Goal: Transaction & Acquisition: Purchase product/service

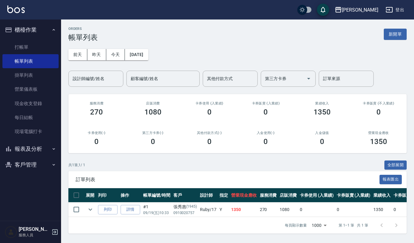
scroll to position [4, 0]
click at [33, 43] on link "打帳單" at bounding box center [30, 47] width 56 height 14
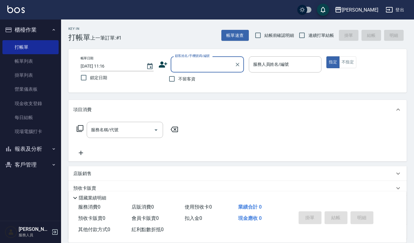
click at [188, 69] on input "顧客姓名/手機號碼/編號" at bounding box center [202, 64] width 59 height 11
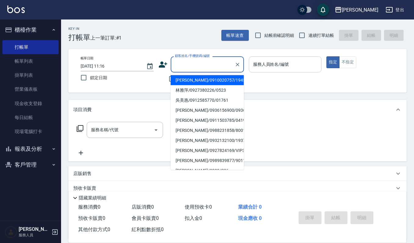
click at [284, 64] on input "服務人員姓名/編號" at bounding box center [284, 64] width 67 height 11
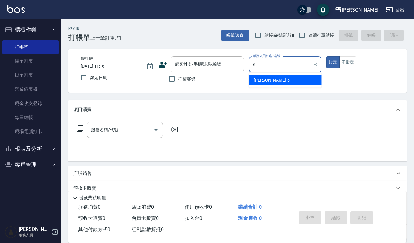
type input "Joalin-6"
type button "true"
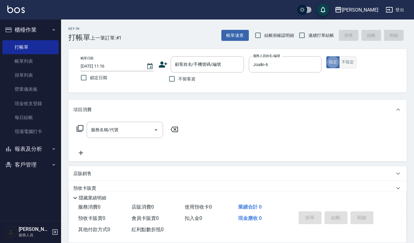
click at [347, 63] on button "不指定" at bounding box center [347, 62] width 17 height 12
click at [148, 133] on input "服務名稱/代號" at bounding box center [120, 130] width 62 height 11
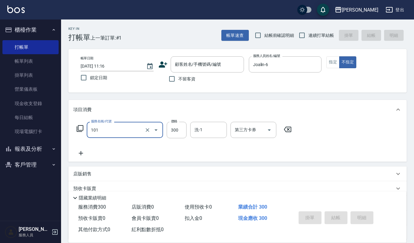
type input "一般洗髮(101)"
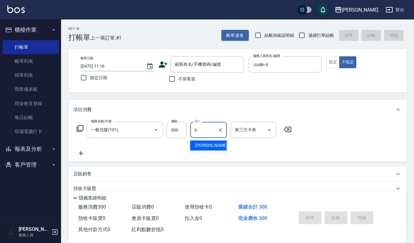
type input "Joalin-6"
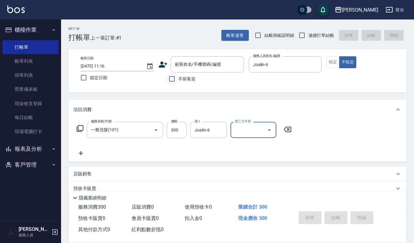
click at [169, 80] on input "不留客資" at bounding box center [171, 79] width 13 height 13
checkbox input "true"
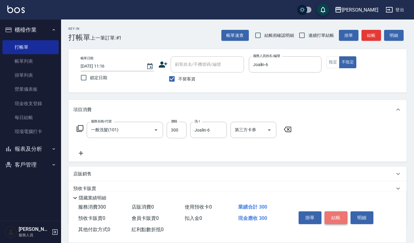
click at [336, 216] on button "結帳" at bounding box center [335, 218] width 23 height 13
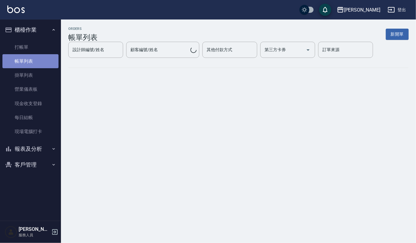
click at [33, 60] on link "帳單列表" at bounding box center [30, 61] width 56 height 14
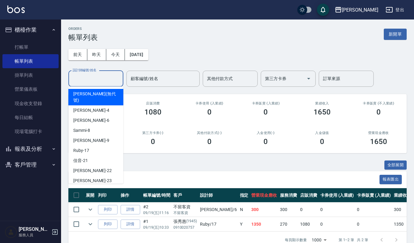
click at [112, 79] on input "設計師編號/姓名" at bounding box center [95, 79] width 49 height 11
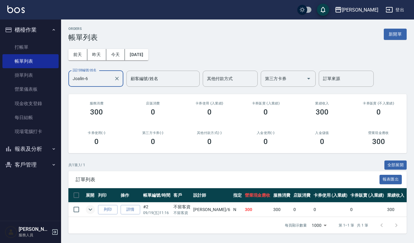
type input "Joalin-6"
click at [93, 213] on icon "expand row" at bounding box center [90, 209] width 7 height 7
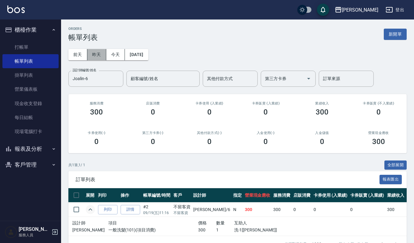
click at [96, 55] on button "昨天" at bounding box center [96, 54] width 19 height 11
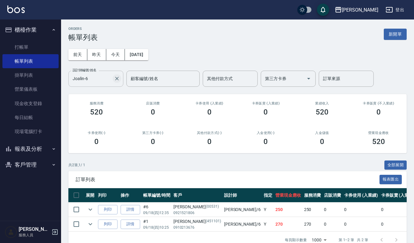
click at [118, 82] on icon "Clear" at bounding box center [117, 79] width 6 height 6
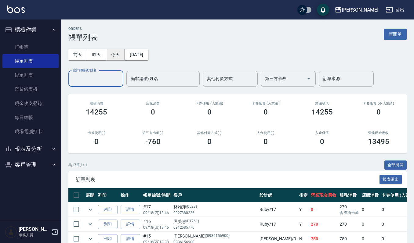
click at [118, 54] on button "今天" at bounding box center [115, 54] width 19 height 11
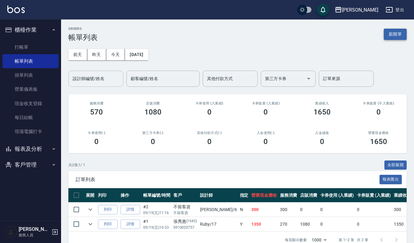
click at [403, 34] on button "新開單" at bounding box center [394, 34] width 23 height 11
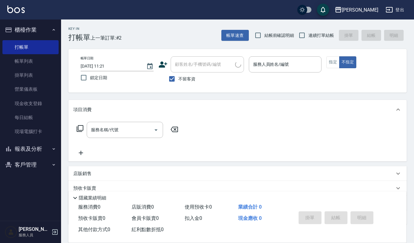
click at [165, 79] on div "不留客資" at bounding box center [200, 79] width 85 height 13
click at [169, 78] on input "不留客資" at bounding box center [171, 79] width 13 height 13
checkbox input "false"
click at [194, 67] on input "顧客姓名/手機號碼/編號" at bounding box center [202, 64] width 59 height 11
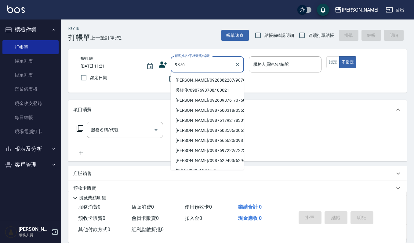
click at [197, 81] on li "[PERSON_NAME]/0928882287/9876" at bounding box center [207, 80] width 73 height 10
type input "[PERSON_NAME]/0928882287/9876"
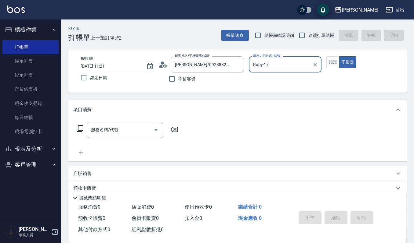
type input "Ruby-17"
click at [337, 65] on button "指定" at bounding box center [332, 62] width 13 height 12
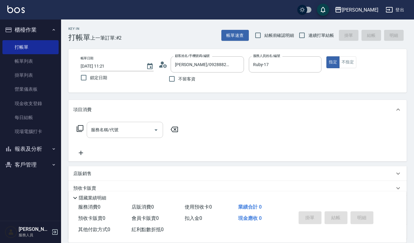
click at [132, 135] on input "服務名稱/代號" at bounding box center [120, 130] width 62 height 11
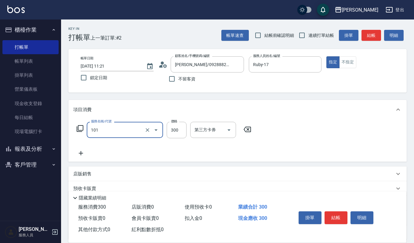
type input "一般洗髮(101)"
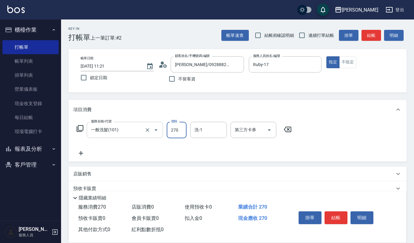
type input "270"
type input "宜芳-22"
click at [347, 219] on button "結帳" at bounding box center [335, 218] width 23 height 13
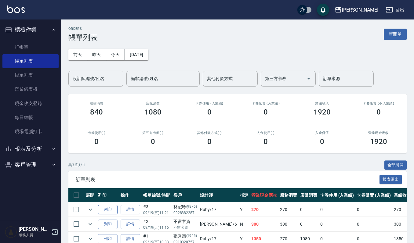
click at [101, 208] on button "列印" at bounding box center [108, 209] width 20 height 9
click at [134, 211] on link "詳情" at bounding box center [130, 209] width 20 height 9
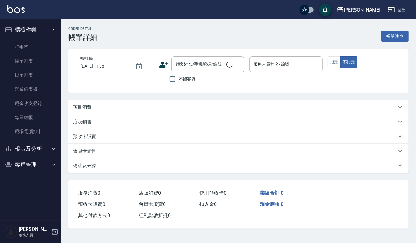
type input "[DATE] 11:21"
type input "Ruby-17"
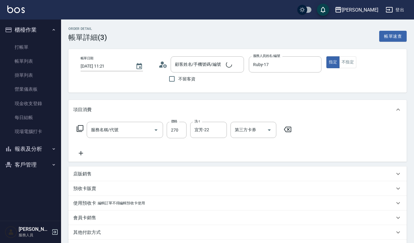
type input "[PERSON_NAME]/0928882287/9876"
type input "一般洗髮(101)"
click at [79, 152] on icon at bounding box center [80, 153] width 15 height 7
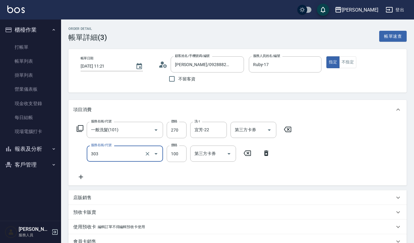
type input "修瀏海(303)"
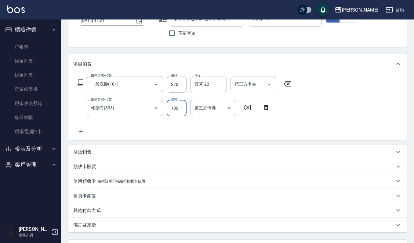
scroll to position [99, 0]
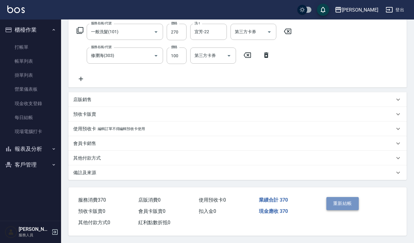
click at [342, 204] on button "重新結帳" at bounding box center [342, 203] width 32 height 13
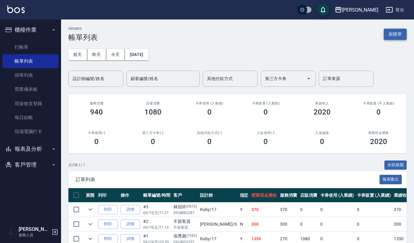
click at [392, 38] on button "新開單" at bounding box center [394, 34] width 23 height 11
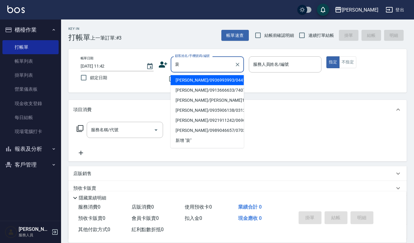
click at [214, 81] on li "[PERSON_NAME]/0936993993/04411" at bounding box center [207, 80] width 73 height 10
type input "[PERSON_NAME]/0936993993/04411"
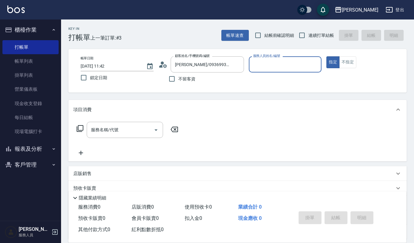
type input "吉兒-4"
drag, startPoint x: 122, startPoint y: 138, endPoint x: 121, endPoint y: 120, distance: 18.3
click at [122, 138] on div "服務名稱/代號 服務名稱/代號" at bounding box center [127, 139] width 109 height 35
click at [121, 120] on div "服務名稱/代號 服務名稱/代號" at bounding box center [237, 141] width 338 height 42
click at [118, 123] on div "服務名稱/代號" at bounding box center [125, 130] width 76 height 16
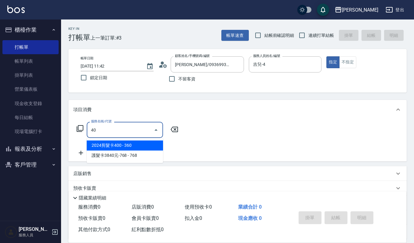
type input "402"
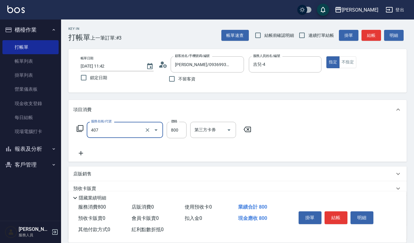
type input "補染(407)"
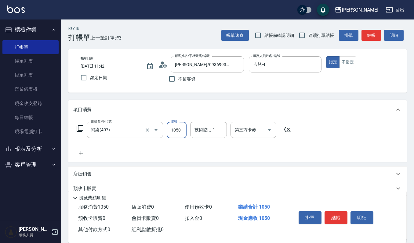
type input "1050"
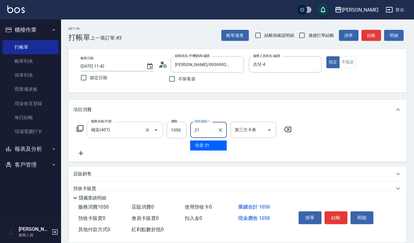
type input "佳音-21"
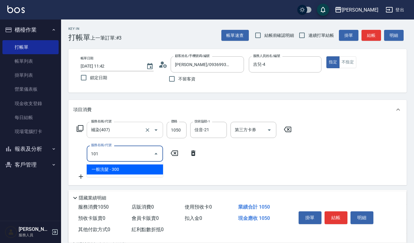
type input "一般洗髮(101)"
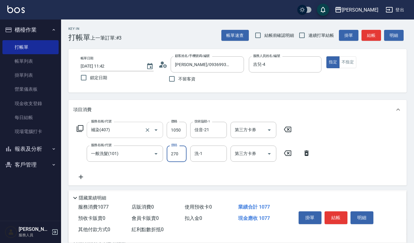
type input "270"
type input "佳音-21"
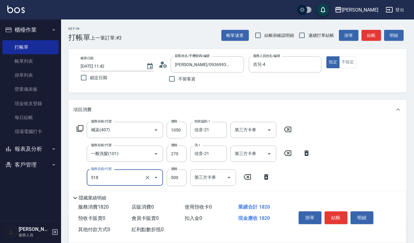
type input "(雲提)燙染前頭皮防護(518)"
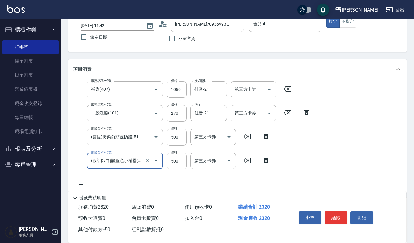
type input "(設計師自備)藍色小精靈(570)"
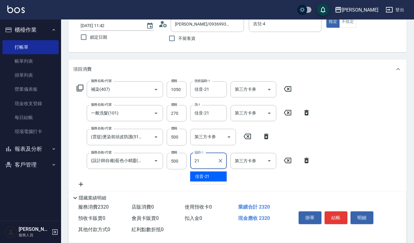
type input "佳音-21"
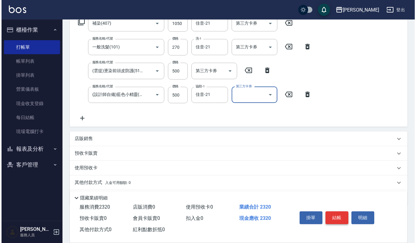
scroll to position [122, 0]
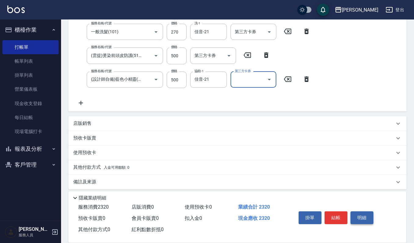
click at [350, 212] on button "明細" at bounding box center [361, 218] width 23 height 13
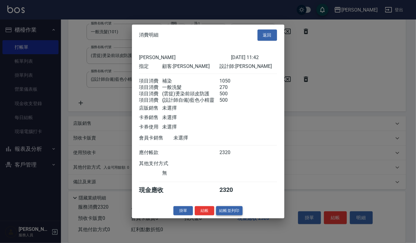
click at [237, 216] on button "結帳並列印" at bounding box center [229, 210] width 27 height 9
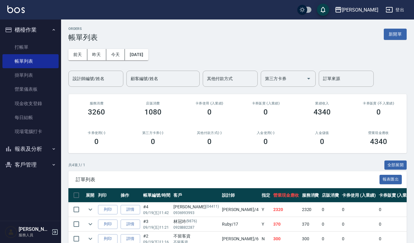
click at [392, 36] on button "新開單" at bounding box center [394, 34] width 23 height 11
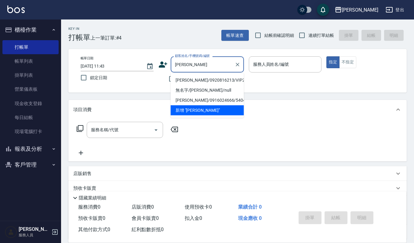
click at [203, 77] on li "[PERSON_NAME]/0920816213/VIP2026" at bounding box center [207, 80] width 73 height 10
type input "[PERSON_NAME]/0920816213/VIP2026"
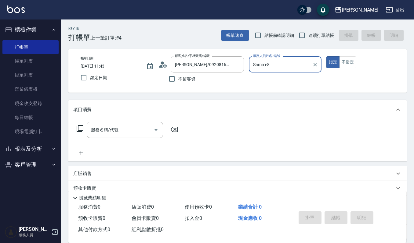
click at [266, 65] on input "Sammi-8" at bounding box center [280, 64] width 58 height 11
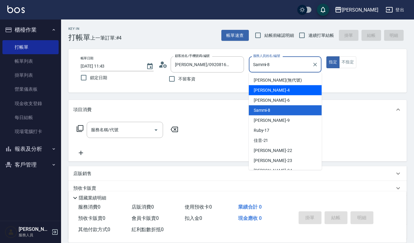
click at [281, 92] on div "吉兒 -4" at bounding box center [285, 90] width 73 height 10
type input "吉兒-4"
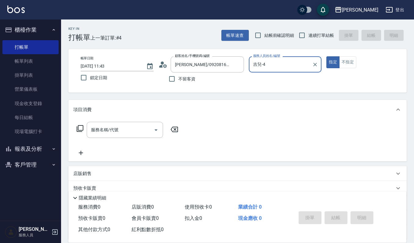
click at [86, 133] on div "服務名稱/代號 服務名稱/代號" at bounding box center [127, 130] width 109 height 16
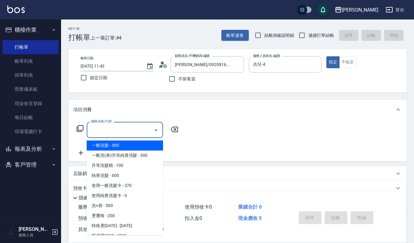
click at [102, 130] on input "服務名稱/代號" at bounding box center [120, 130] width 62 height 11
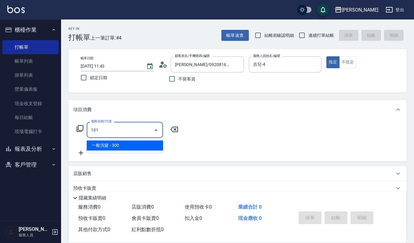
type input "一般洗髮(101)"
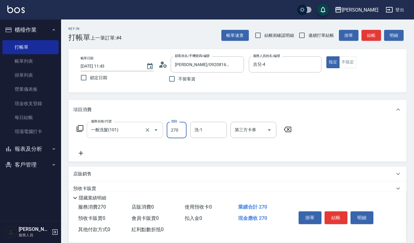
type input "270"
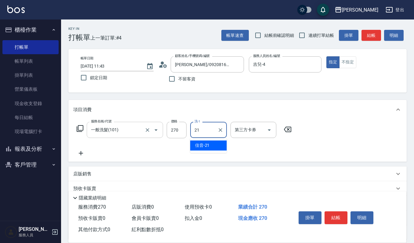
type input "佳音-21"
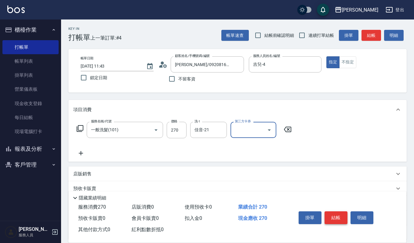
click at [337, 214] on button "結帳" at bounding box center [335, 218] width 23 height 13
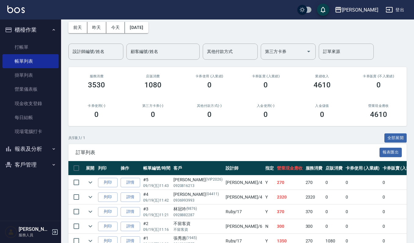
scroll to position [41, 0]
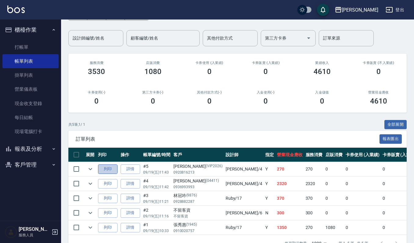
click at [104, 169] on button "列印" at bounding box center [108, 169] width 20 height 9
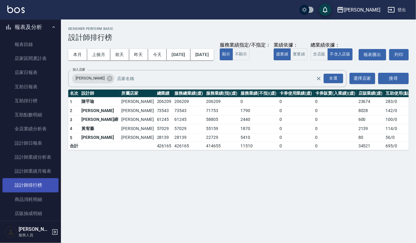
scroll to position [161, 0]
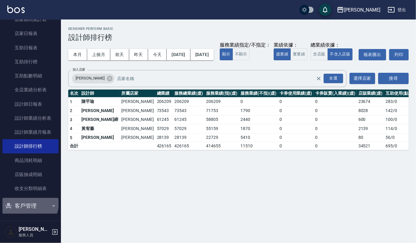
click at [30, 204] on button "客戶管理" at bounding box center [30, 206] width 56 height 16
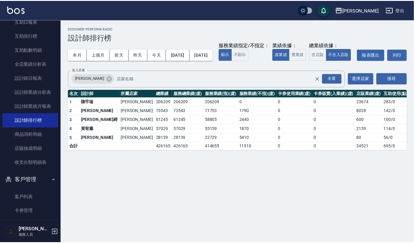
scroll to position [202, 0]
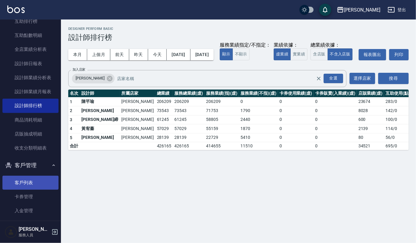
click at [30, 188] on link "客戶列表" at bounding box center [30, 183] width 56 height 14
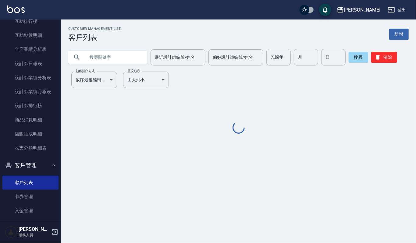
click at [118, 59] on input "text" at bounding box center [113, 57] width 57 height 16
type input "q"
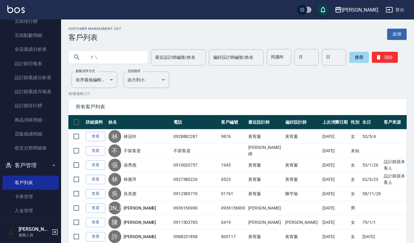
type input "昢"
type input "裴"
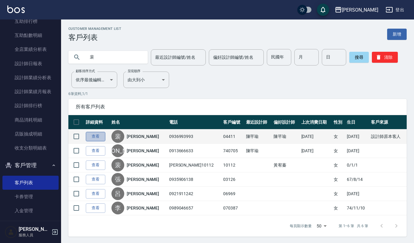
click at [99, 135] on link "查看" at bounding box center [96, 136] width 20 height 9
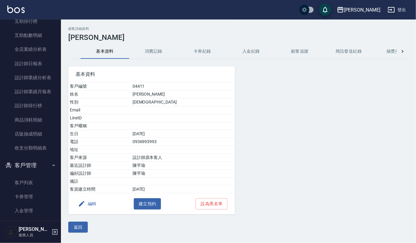
click at [160, 54] on button "消費記錄" at bounding box center [153, 51] width 49 height 15
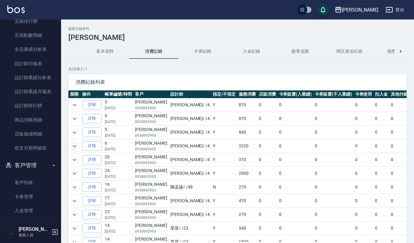
click at [70, 144] on button "expand row" at bounding box center [74, 146] width 9 height 9
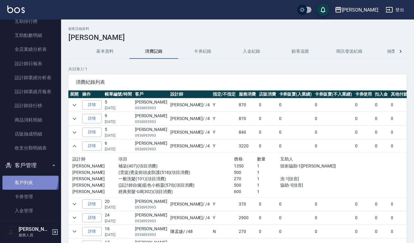
click at [18, 176] on link "客戶列表" at bounding box center [30, 183] width 56 height 14
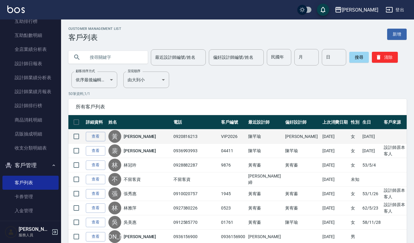
click at [97, 142] on td "查看" at bounding box center [95, 137] width 23 height 14
click at [98, 139] on link "查看" at bounding box center [96, 136] width 20 height 9
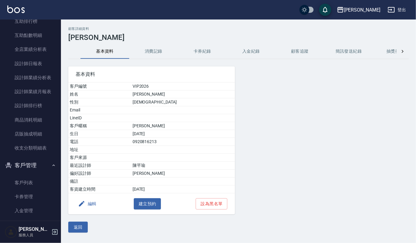
click at [161, 57] on button "消費記錄" at bounding box center [153, 51] width 49 height 15
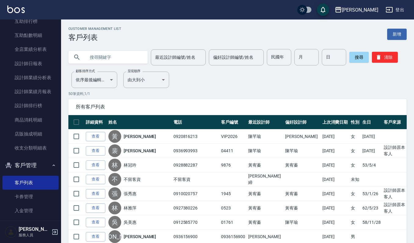
click at [119, 59] on input "text" at bounding box center [113, 57] width 57 height 16
type input "嘉琪"
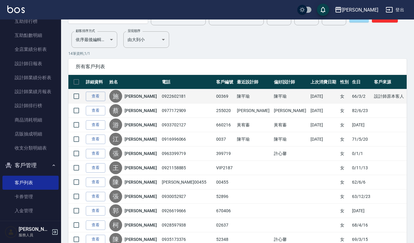
scroll to position [41, 0]
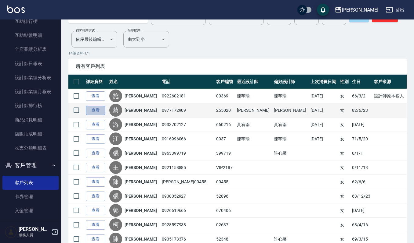
click at [92, 110] on link "查看" at bounding box center [96, 110] width 20 height 9
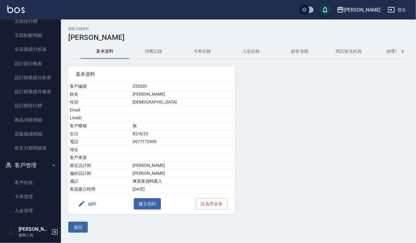
click at [172, 45] on button "消費記錄" at bounding box center [153, 51] width 49 height 15
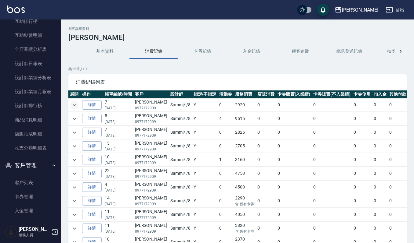
click at [71, 104] on icon "expand row" at bounding box center [74, 105] width 7 height 7
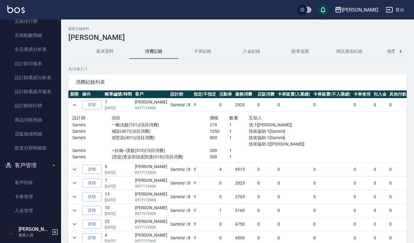
click at [75, 170] on icon "expand row" at bounding box center [74, 169] width 7 height 7
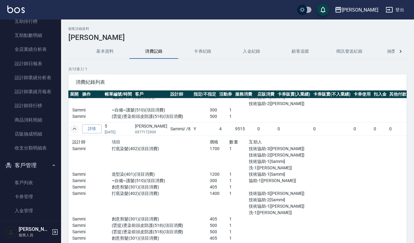
scroll to position [81, 0]
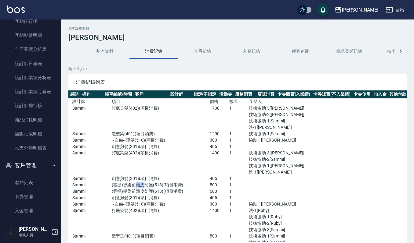
drag, startPoint x: 133, startPoint y: 188, endPoint x: 144, endPoint y: 187, distance: 11.0
click at [144, 187] on p "(雲提)燙染前頭皮防護(518)(項目消費)" at bounding box center [161, 185] width 98 height 6
click at [139, 136] on p "造型染(401)(項目消費)" at bounding box center [161, 134] width 98 height 6
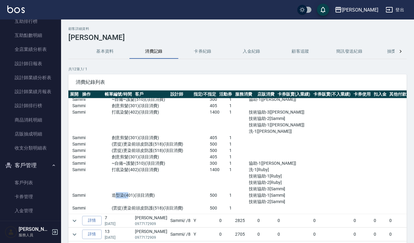
drag, startPoint x: 112, startPoint y: 194, endPoint x: 125, endPoint y: 197, distance: 13.0
click at [125, 197] on p "造型染(401)(項目消費)" at bounding box center [161, 195] width 98 height 6
click at [145, 189] on div "打底染髮(402)(項目消費)" at bounding box center [161, 180] width 98 height 26
click at [146, 165] on p "~自備~護髮(510)(項目消費)" at bounding box center [161, 163] width 98 height 6
click at [136, 144] on p "(雲提)燙染前頭皮防護(518)(項目消費)" at bounding box center [161, 144] width 98 height 6
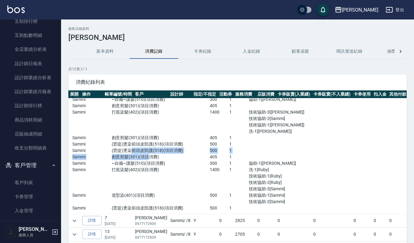
drag, startPoint x: 132, startPoint y: 149, endPoint x: 149, endPoint y: 145, distance: 17.5
click at [149, 145] on div "設計師 項目 價格 數量 互助人 Sammi 打底染髮(402)(項目消費) 1700 1 技術協助-3[郁涵] 技術協助-2[郁涵] 技術協助-1[Samm…" at bounding box center [189, 134] width 235 height 155
click at [150, 141] on p "創意剪髮(301)(項目消費)" at bounding box center [161, 138] width 98 height 6
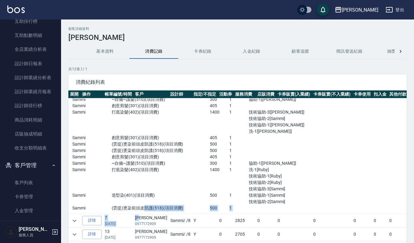
click at [143, 215] on tbody "詳情 7 05/11/2025 蔡嘉琪 0977172909 Sammi / /8 Y 0 2920 0 0 0 0 0 0 2920 設計師 項目 價格 數…" at bounding box center [259, 164] width 382 height 375
click at [165, 177] on div "打底染髮(402)(項目消費)" at bounding box center [161, 180] width 98 height 26
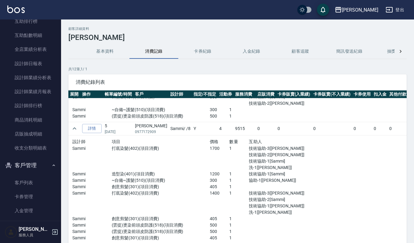
scroll to position [41, 0]
click at [76, 132] on icon "expand row" at bounding box center [74, 128] width 7 height 7
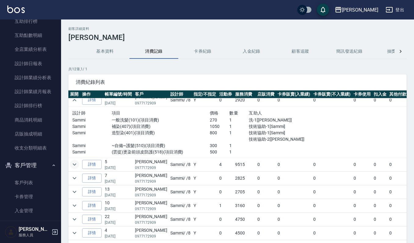
scroll to position [0, 0]
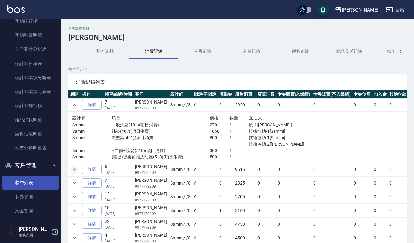
click at [30, 181] on link "客戶列表" at bounding box center [30, 183] width 56 height 14
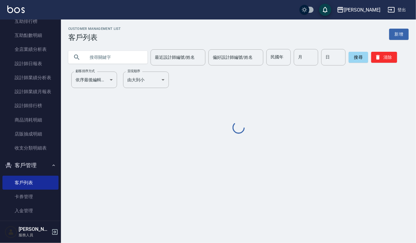
click at [99, 57] on input "text" at bounding box center [113, 57] width 57 height 16
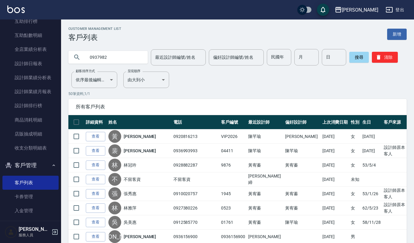
type input "0937982"
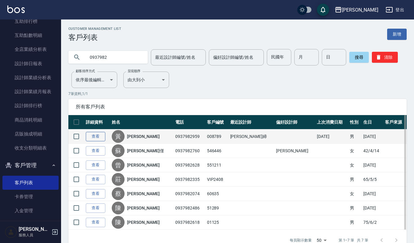
click at [89, 137] on link "查看" at bounding box center [96, 136] width 20 height 9
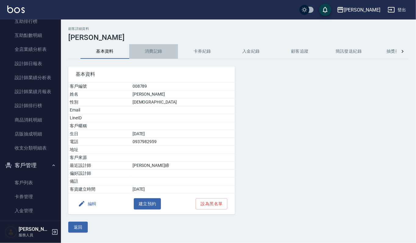
click at [153, 54] on button "消費記錄" at bounding box center [153, 51] width 49 height 15
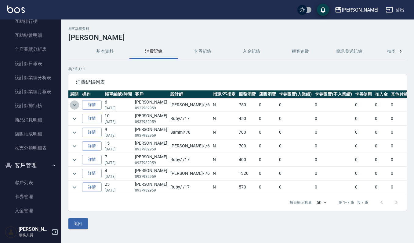
click at [74, 105] on icon "expand row" at bounding box center [74, 105] width 7 height 7
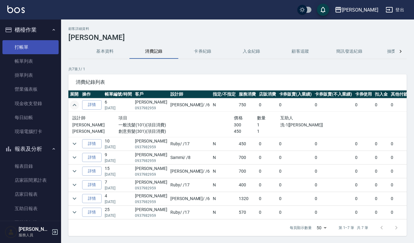
click at [32, 45] on link "打帳單" at bounding box center [30, 47] width 56 height 14
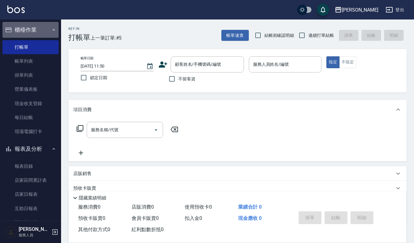
click at [34, 30] on button "櫃檯作業" at bounding box center [30, 30] width 56 height 16
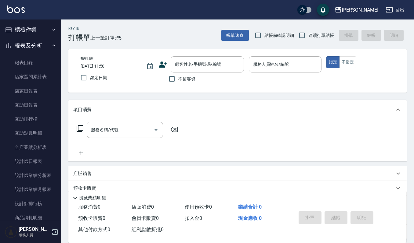
click at [37, 43] on button "報表及分析" at bounding box center [30, 46] width 56 height 16
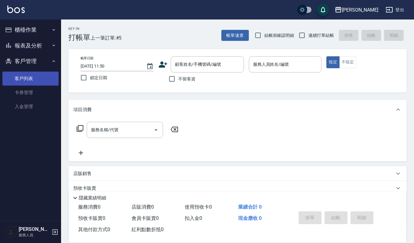
click at [37, 76] on link "客戶列表" at bounding box center [30, 79] width 56 height 14
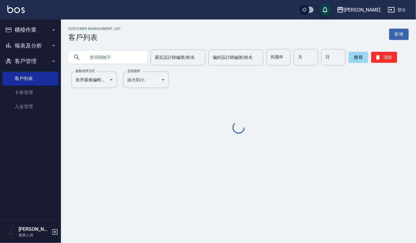
click at [122, 59] on input "text" at bounding box center [113, 57] width 57 height 16
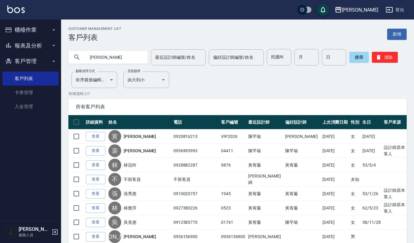
type input "陳聲"
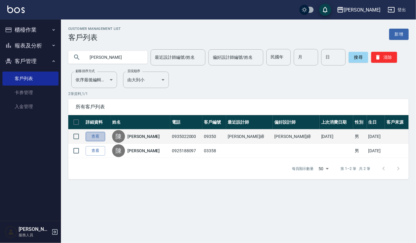
click at [94, 138] on link "查看" at bounding box center [96, 136] width 20 height 9
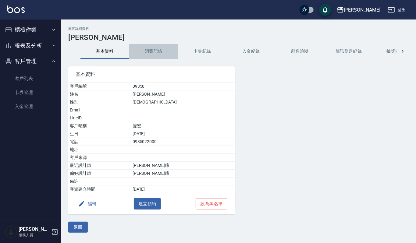
click at [160, 50] on button "消費記錄" at bounding box center [153, 51] width 49 height 15
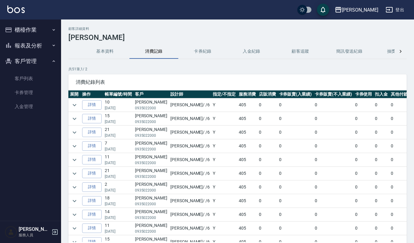
click at [129, 44] on button "消費記錄" at bounding box center [153, 51] width 49 height 15
click at [46, 34] on button "櫃檯作業" at bounding box center [30, 30] width 56 height 16
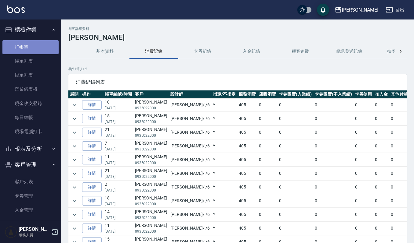
click at [41, 47] on link "打帳單" at bounding box center [30, 47] width 56 height 14
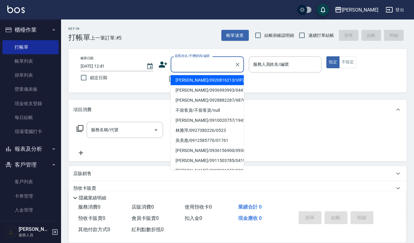
click at [196, 64] on input "顧客姓名/手機號碼/編號" at bounding box center [202, 64] width 59 height 11
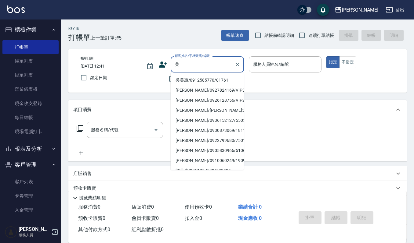
type input "吳美惠/0912585770/01761"
type input "吉兒-4"
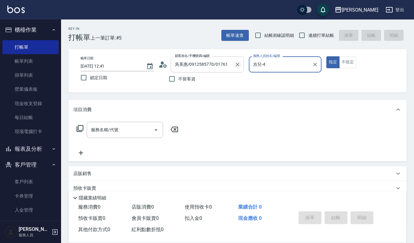
click at [240, 65] on icon "Clear" at bounding box center [237, 65] width 6 height 6
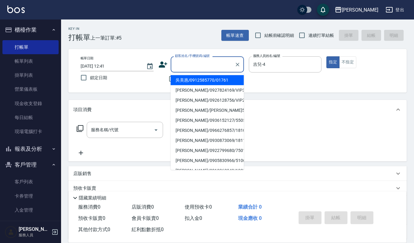
click at [219, 65] on input "顧客姓名/手機號碼/編號" at bounding box center [202, 64] width 59 height 11
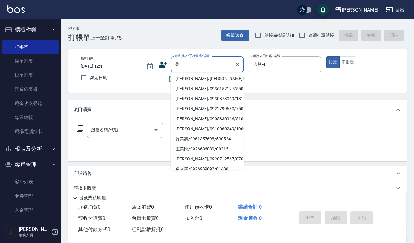
scroll to position [51, 0]
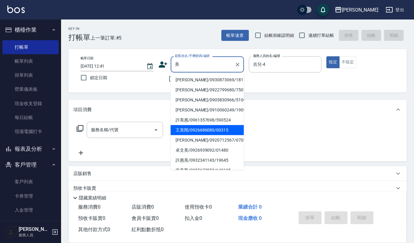
click at [230, 129] on li "王美閔/0926686080/00315" at bounding box center [207, 130] width 73 height 10
type input "王美閔/0926686080/00315"
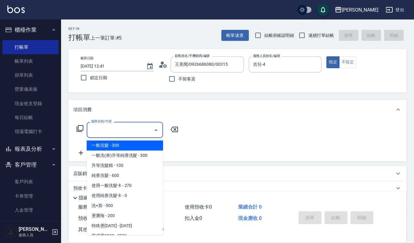
click at [138, 133] on input "服務名稱/代號" at bounding box center [120, 130] width 62 height 11
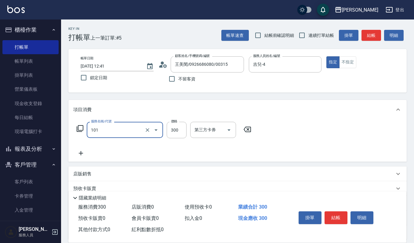
type input "一般洗髮(101)"
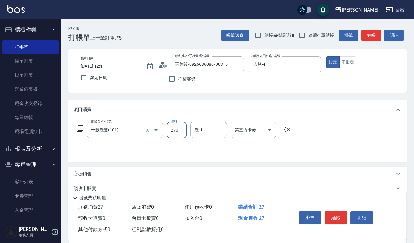
type input "270"
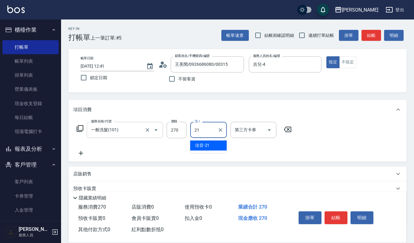
type input "佳音-21"
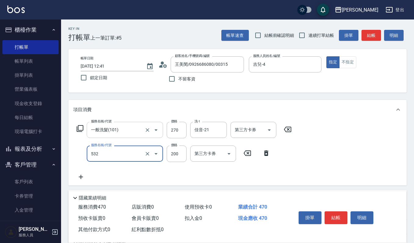
type input "自備複方.亞士(532)"
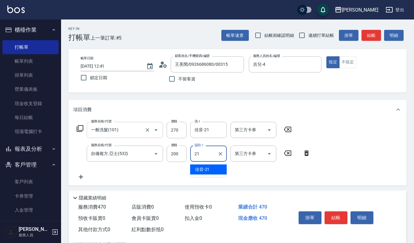
type input "佳音-21"
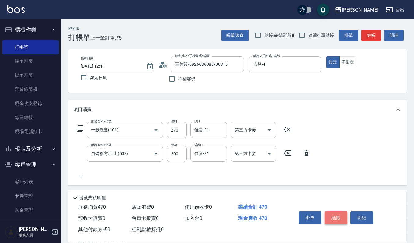
click at [332, 214] on button "結帳" at bounding box center [335, 218] width 23 height 13
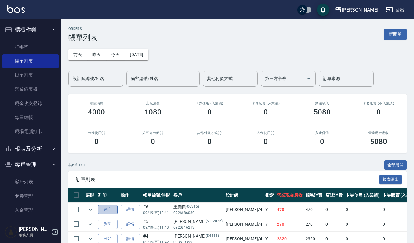
click at [106, 210] on button "列印" at bounding box center [108, 209] width 20 height 9
click at [100, 83] on input "設計師編號/姓名" at bounding box center [95, 79] width 49 height 11
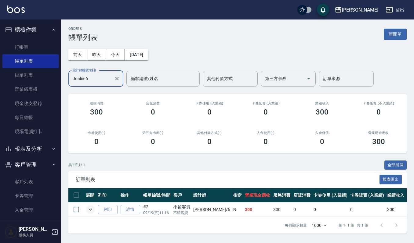
type input "Joalin-6"
click at [87, 209] on icon "expand row" at bounding box center [90, 209] width 7 height 7
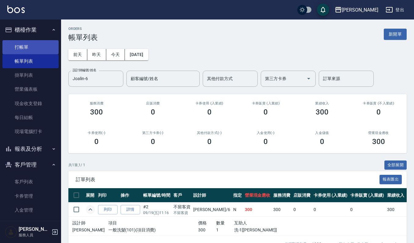
click at [37, 46] on link "打帳單" at bounding box center [30, 47] width 56 height 14
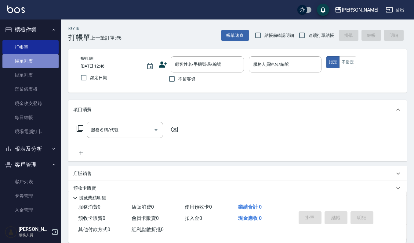
click at [38, 63] on link "帳單列表" at bounding box center [30, 61] width 56 height 14
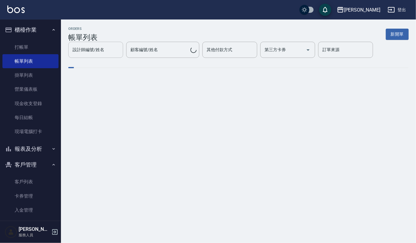
click at [106, 54] on div "設計師編號/姓名 設計師編號/姓名 顧客編號/姓名 顧客編號/姓名 其他付款方式 其他付款方式 第三方卡券 第三方卡券 訂單來源 訂單來源" at bounding box center [238, 50] width 341 height 16
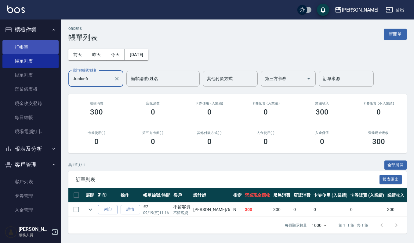
type input "Joalin-6"
click at [31, 46] on link "打帳單" at bounding box center [30, 47] width 56 height 14
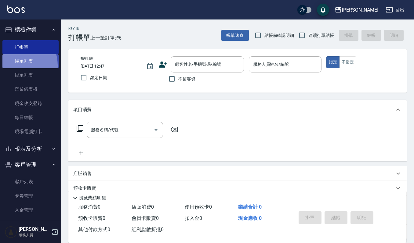
click at [15, 66] on link "帳單列表" at bounding box center [30, 61] width 56 height 14
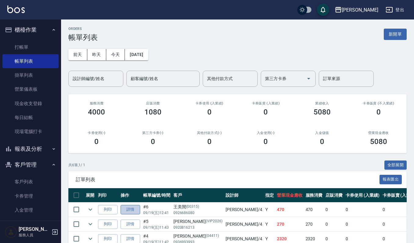
click at [128, 205] on link "詳情" at bounding box center [130, 209] width 20 height 9
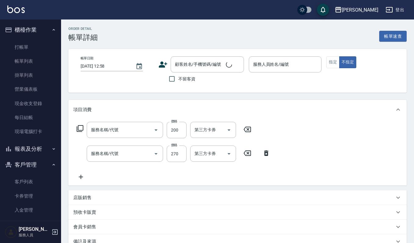
type input "自備複方.亞士(532)"
type input "一般洗髮(101)"
type input "2025/09/19 12:41"
type input "吉兒-4"
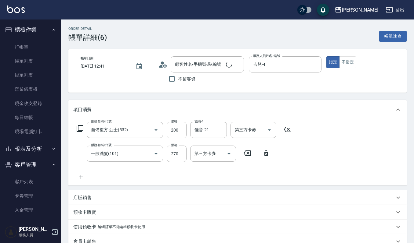
click at [83, 171] on div "服務名稱/代號 自備複方.亞士(532) 服務名稱/代號 價格 200 價格 協助-1 佳音-21 協助-1 第三方卡券 第三方卡券 服務名稱/代號 一般洗髮…" at bounding box center [184, 151] width 222 height 59
type input "王美閔/0926686080/00315"
click at [80, 179] on icon at bounding box center [80, 177] width 15 height 7
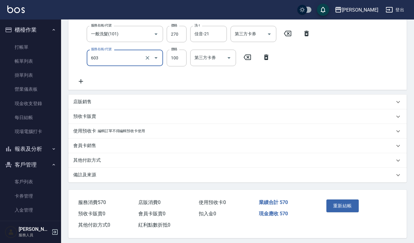
scroll to position [124, 0]
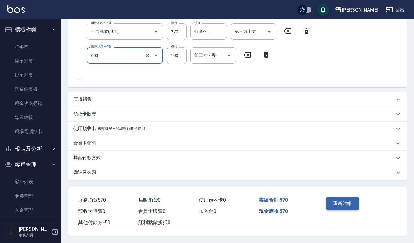
type input "電棒離子夾玉米鬚(603)"
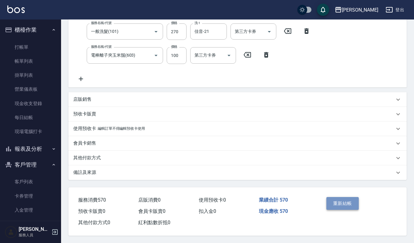
click at [339, 205] on button "重新結帳" at bounding box center [342, 203] width 32 height 13
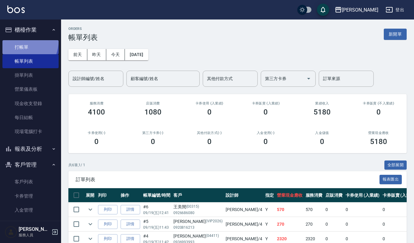
click at [16, 40] on link "打帳單" at bounding box center [30, 47] width 56 height 14
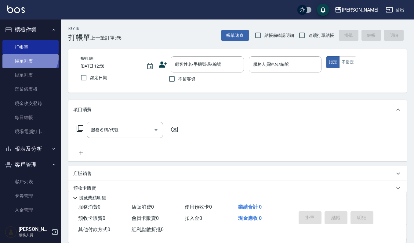
click at [24, 55] on link "帳單列表" at bounding box center [30, 61] width 56 height 14
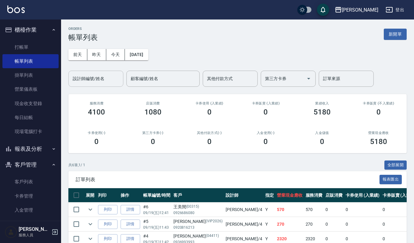
click at [111, 74] on input "設計師編號/姓名" at bounding box center [95, 79] width 49 height 11
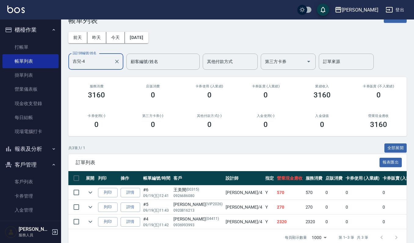
scroll to position [34, 0]
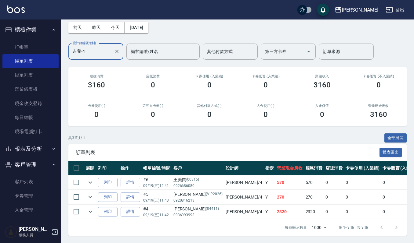
type input "吉兒-4"
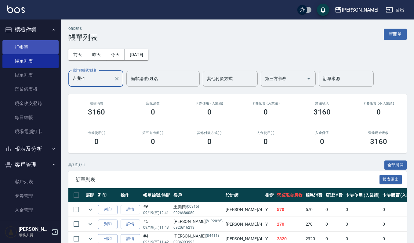
click at [23, 49] on link "打帳單" at bounding box center [30, 47] width 56 height 14
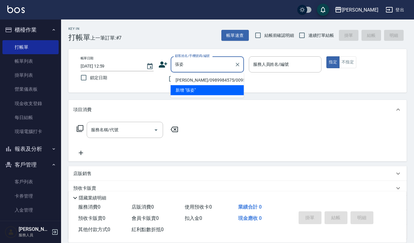
type input "張姿"
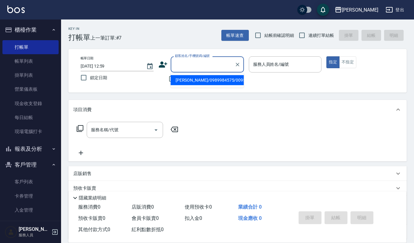
click at [200, 62] on input "顧客姓名/手機號碼/編號" at bounding box center [202, 64] width 59 height 11
paste input "張芝華"
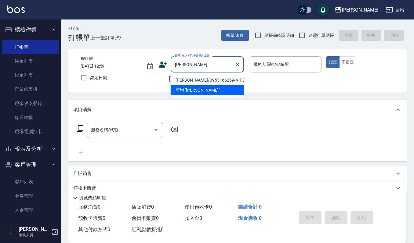
click at [195, 80] on li "張芝華/0953166269/VIP3241" at bounding box center [207, 80] width 73 height 10
type input "張芝華/0953166269/VIP3241"
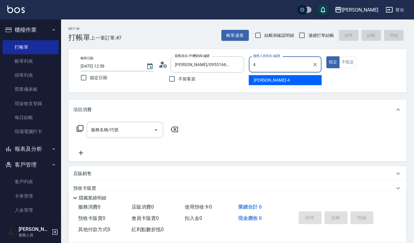
type input "吉兒-4"
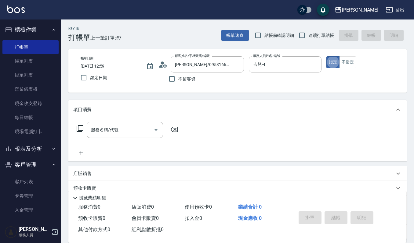
type button "true"
drag, startPoint x: 135, startPoint y: 125, endPoint x: 119, endPoint y: 113, distance: 20.0
click at [135, 125] on input "服務名稱/代號" at bounding box center [120, 130] width 62 height 11
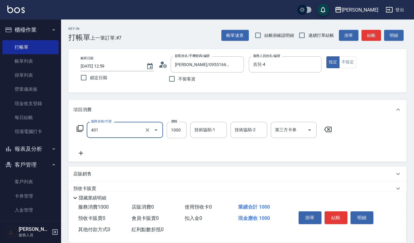
type input "造型染(401)"
type input "1800"
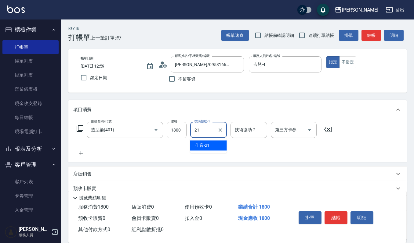
type input "佳音-21"
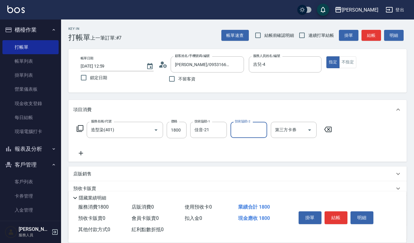
type input "2"
type input "吉兒-4"
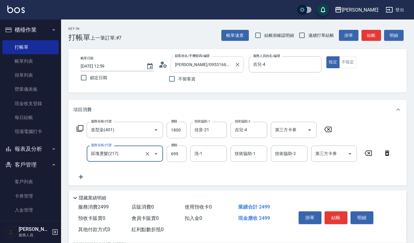
type input "區塊燙髮(217)"
type input "1500"
click at [180, 130] on input "1800" at bounding box center [177, 130] width 20 height 16
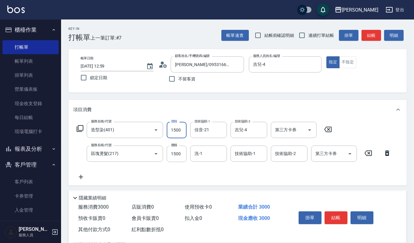
type input "1500"
click at [210, 156] on input "洗-1" at bounding box center [208, 154] width 31 height 11
type input "佳音-21"
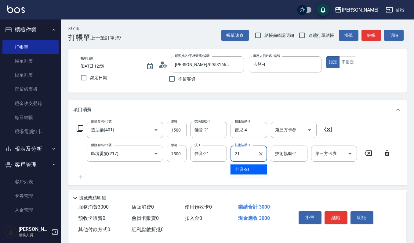
type input "2"
type input "吉兒-4"
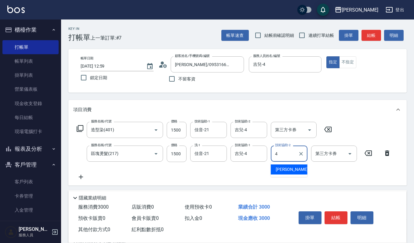
type input "吉兒-4"
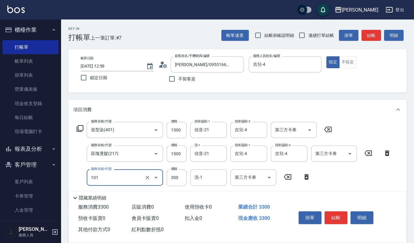
type input "一般洗髮(101)"
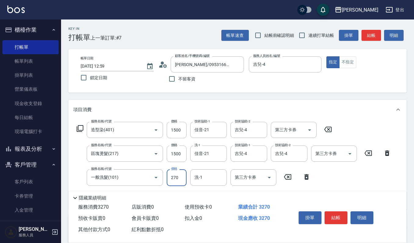
type input "270"
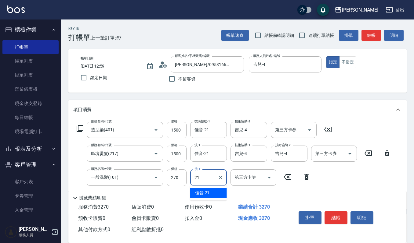
type input "佳音-21"
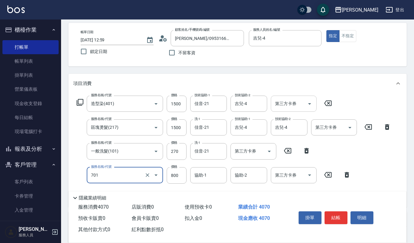
scroll to position [41, 0]
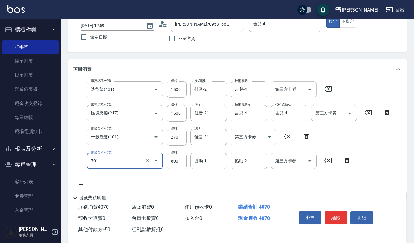
type input "CMC加購護(701)"
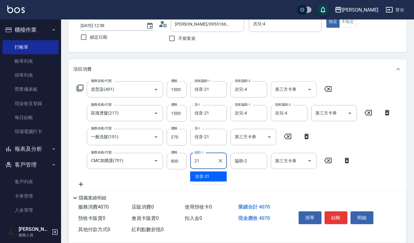
type input "佳音-21"
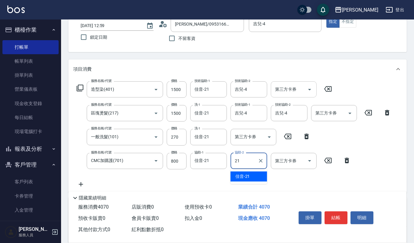
type input "佳音-21"
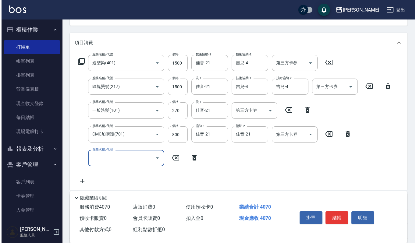
scroll to position [81, 0]
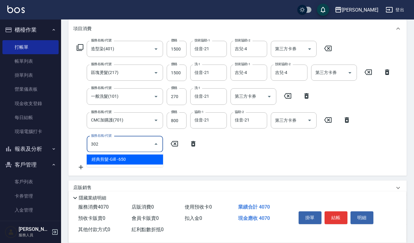
type input "經典剪髮-Gill(302)"
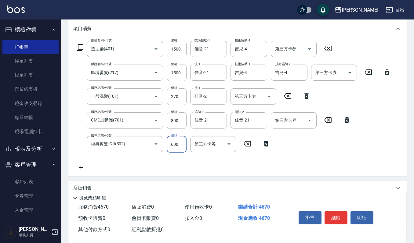
type input "600"
click at [366, 212] on button "明細" at bounding box center [361, 218] width 23 height 13
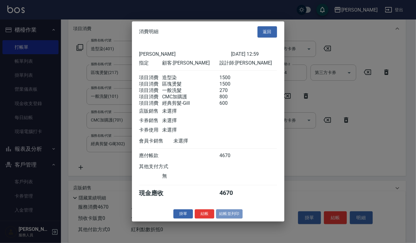
drag, startPoint x: 225, startPoint y: 222, endPoint x: 224, endPoint y: 219, distance: 3.3
click at [224, 219] on button "結帳並列印" at bounding box center [229, 214] width 27 height 9
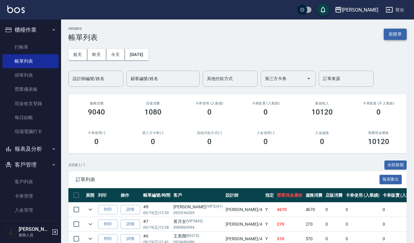
drag, startPoint x: 397, startPoint y: 42, endPoint x: 397, endPoint y: 36, distance: 6.1
click at [397, 42] on div "前天 昨天 今天 2025/09/19 設計師編號/姓名 設計師編號/姓名 顧客編號/姓名 顧客編號/姓名 其他付款方式 其他付款方式 第三方卡券 第三方卡券…" at bounding box center [237, 64] width 338 height 45
click at [398, 31] on button "新開單" at bounding box center [394, 34] width 23 height 11
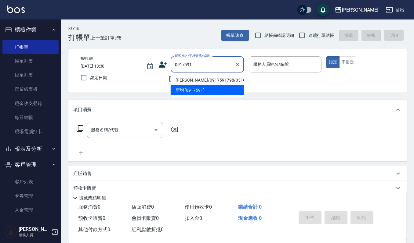
type input "0917591"
click at [161, 68] on icon at bounding box center [162, 64] width 9 height 9
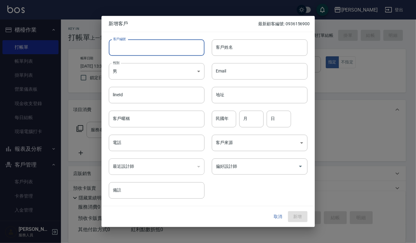
drag, startPoint x: 170, startPoint y: 56, endPoint x: 174, endPoint y: 52, distance: 5.8
click at [170, 56] on input "客戶編號" at bounding box center [157, 47] width 96 height 16
type input "601022"
click at [220, 45] on input "客戶姓名" at bounding box center [260, 47] width 96 height 16
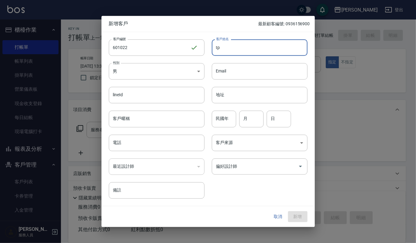
type input "t"
type input "陳志忠"
click at [219, 115] on div "民國年 民國年" at bounding box center [224, 119] width 24 height 16
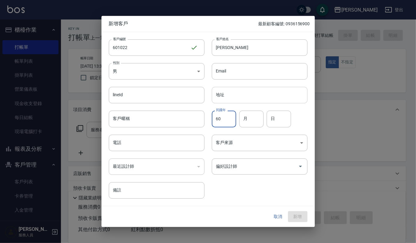
type input "60"
type input "10"
type input "22"
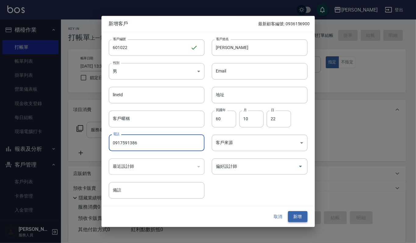
type input "0917591386"
click at [299, 215] on button "新增" at bounding box center [298, 216] width 20 height 11
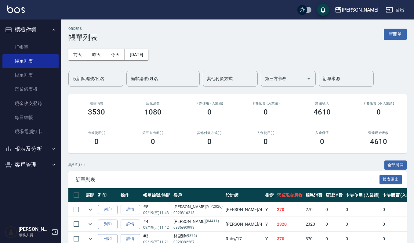
scroll to position [41, 0]
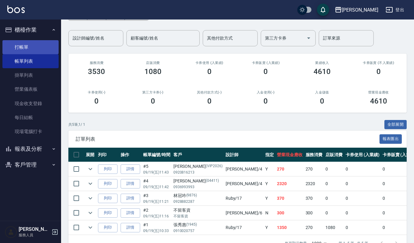
drag, startPoint x: 0, startPoint y: 0, endPoint x: 10, endPoint y: 42, distance: 43.4
click at [10, 42] on link "打帳單" at bounding box center [30, 47] width 56 height 14
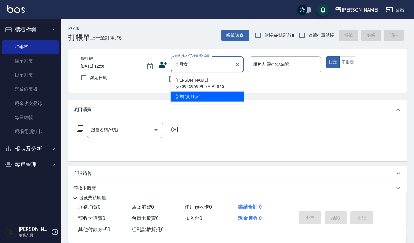
click at [226, 79] on li "黃月女/0985969994/VIP3845" at bounding box center [207, 83] width 73 height 16
type input "黃月女/0985969994/VIP3845"
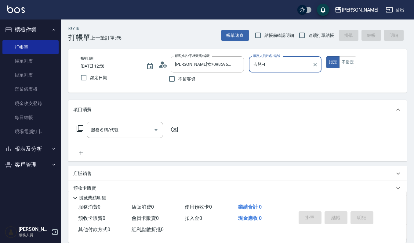
type input "吉兒-4"
click at [132, 133] on input "服務名稱/代號" at bounding box center [120, 130] width 62 height 11
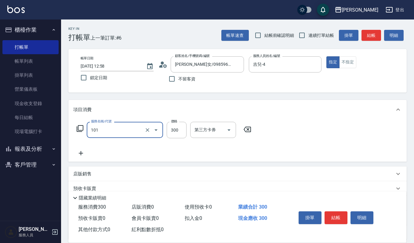
type input "一般洗髮(101)"
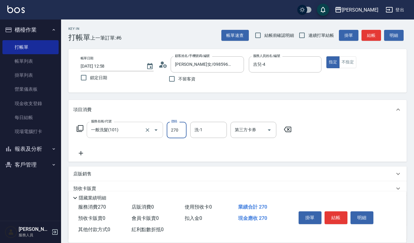
type input "270"
type input "佳音-21"
click at [348, 210] on div "掛單 結帳 明細" at bounding box center [336, 218] width 80 height 19
click at [329, 213] on button "結帳" at bounding box center [335, 218] width 23 height 13
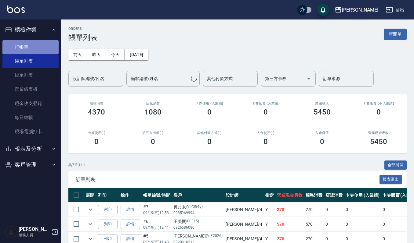
click at [35, 47] on link "打帳單" at bounding box center [30, 47] width 56 height 14
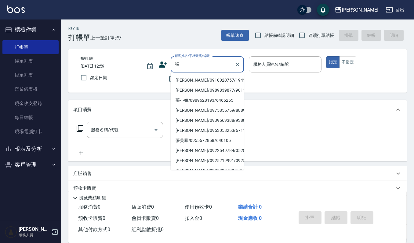
type input "張"
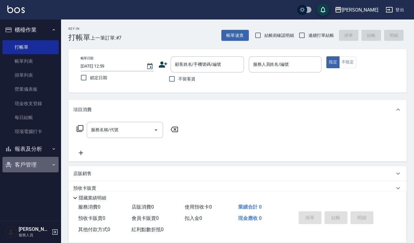
click at [27, 161] on button "客戶管理" at bounding box center [30, 165] width 56 height 16
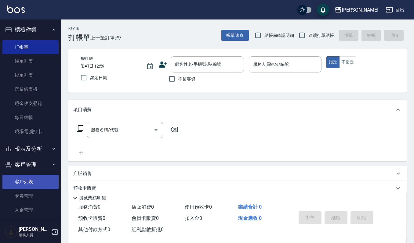
click at [26, 182] on link "客戶列表" at bounding box center [30, 182] width 56 height 14
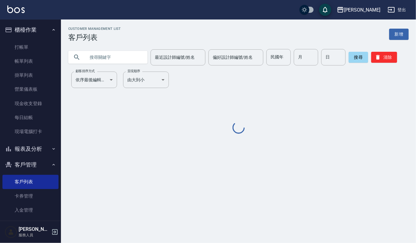
click at [125, 59] on input "text" at bounding box center [113, 57] width 57 height 16
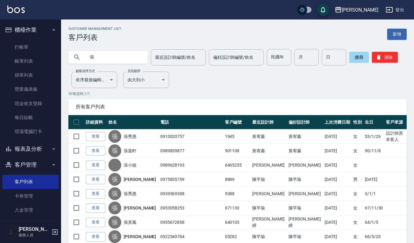
click at [105, 54] on input "張" at bounding box center [113, 57] width 57 height 16
type input "張芝"
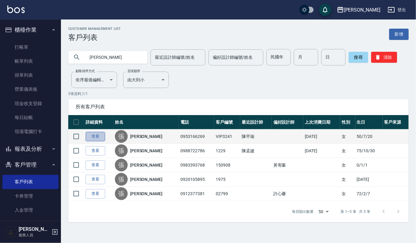
click at [98, 133] on link "查看" at bounding box center [96, 136] width 20 height 9
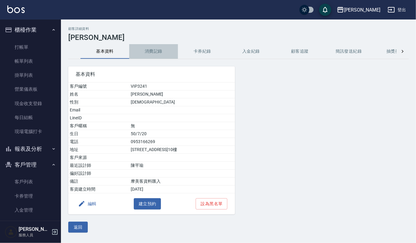
click at [145, 52] on button "消費記錄" at bounding box center [153, 51] width 49 height 15
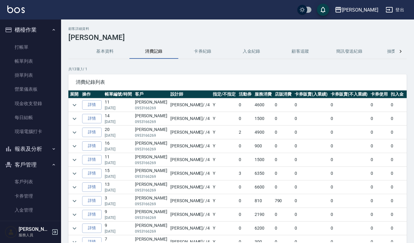
click at [138, 100] on td "張芝華 0953166269" at bounding box center [150, 105] width 35 height 13
copy td "張芝華"
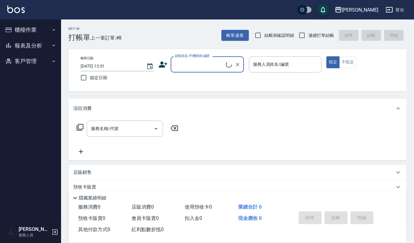
click at [205, 66] on input "顧客姓名/手機號碼/編號" at bounding box center [199, 64] width 52 height 11
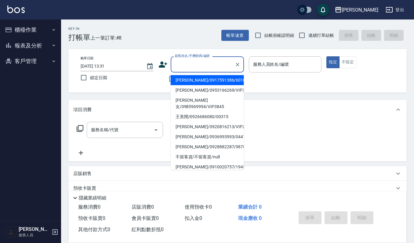
click at [199, 81] on li "陳志忠/0917591386/601022" at bounding box center [207, 80] width 73 height 10
type input "陳志忠/0917591386/601022"
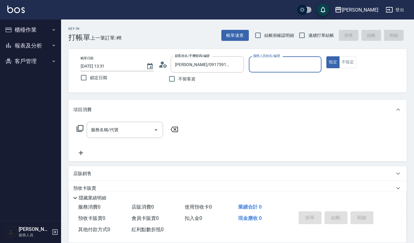
click at [265, 57] on label "服務人員姓名/編號" at bounding box center [266, 56] width 27 height 5
click at [265, 59] on input "服務人員姓名/編號" at bounding box center [284, 64] width 67 height 11
click at [265, 63] on input "服務人員姓名/編號" at bounding box center [284, 64] width 67 height 11
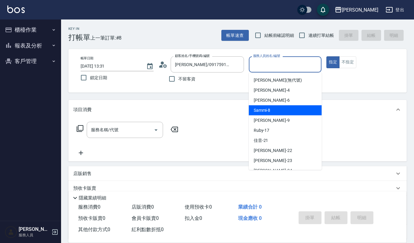
click at [270, 104] on div "Joalin -6" at bounding box center [285, 100] width 73 height 10
type input "Joalin-6"
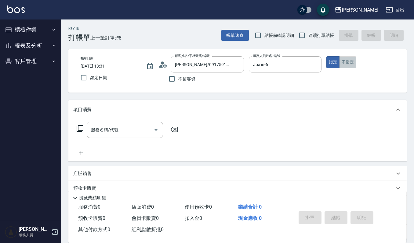
click at [342, 60] on button "不指定" at bounding box center [347, 62] width 17 height 12
click at [137, 131] on input "服務名稱/代號" at bounding box center [120, 130] width 62 height 11
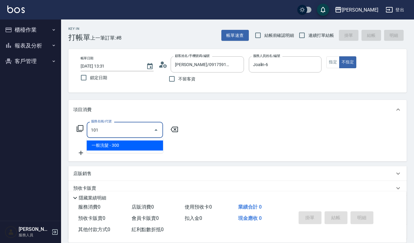
type input "一般洗髮(101)"
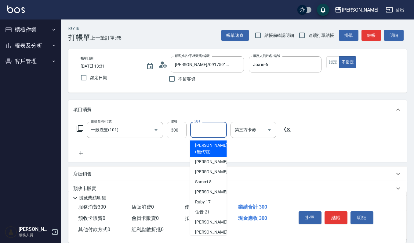
click at [202, 126] on input "洗-1" at bounding box center [208, 130] width 31 height 11
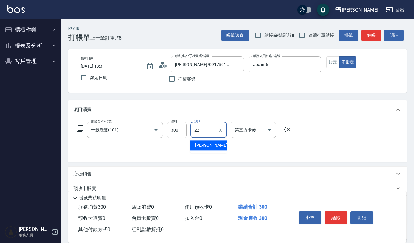
type input "宜芳-22"
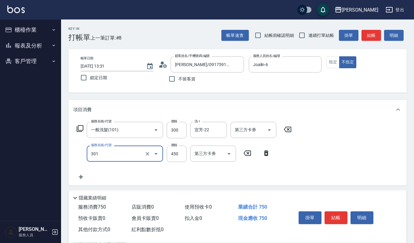
type input "創意剪髮(301)"
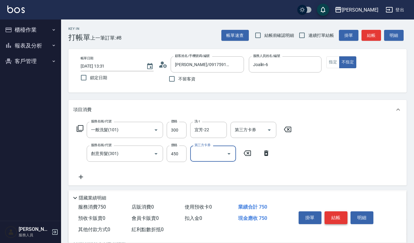
click at [335, 212] on button "結帳" at bounding box center [335, 218] width 23 height 13
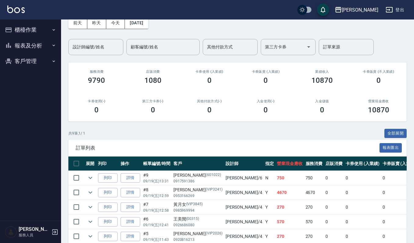
scroll to position [41, 0]
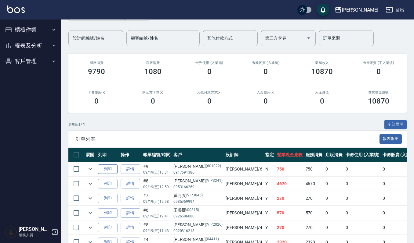
click at [101, 169] on button "列印" at bounding box center [108, 169] width 20 height 9
